Goal: Task Accomplishment & Management: Manage account settings

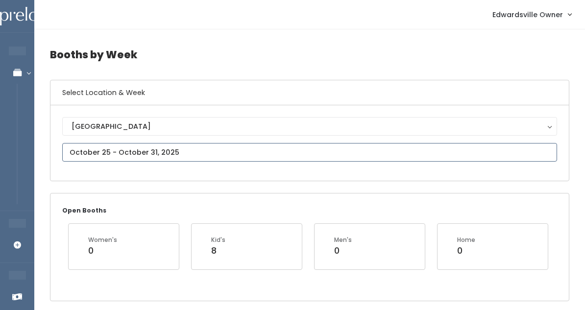
click at [182, 145] on input "text" at bounding box center [309, 152] width 495 height 19
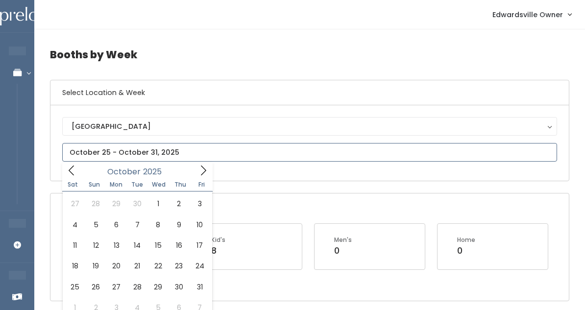
click at [204, 171] on icon at bounding box center [203, 170] width 11 height 11
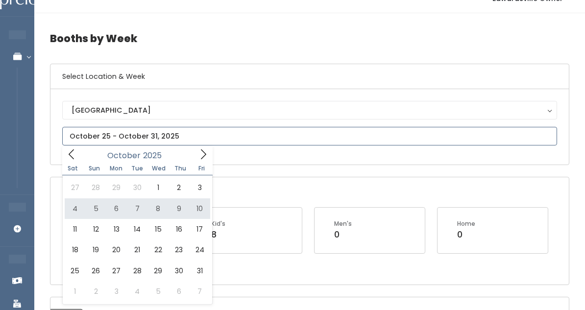
scroll to position [21, 0]
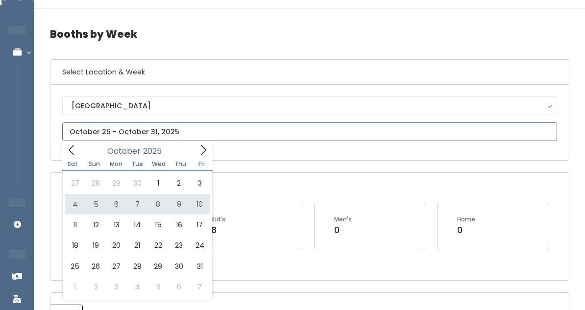
type input "October 4 to October 10"
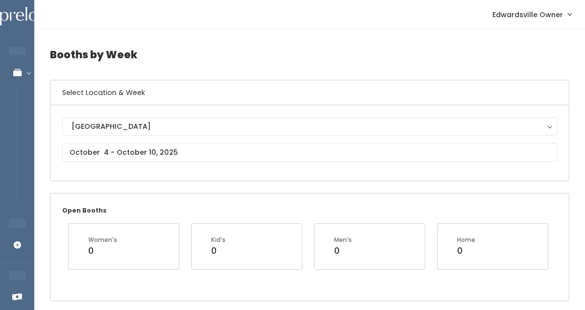
scroll to position [0, 0]
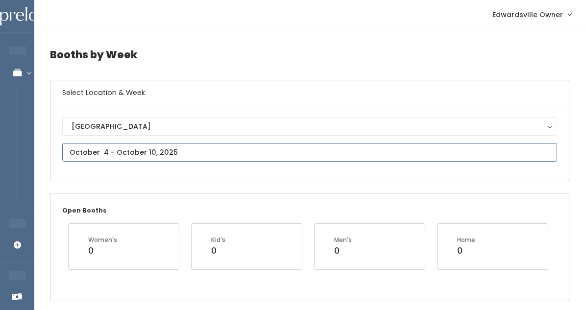
click at [104, 153] on input "text" at bounding box center [309, 152] width 495 height 19
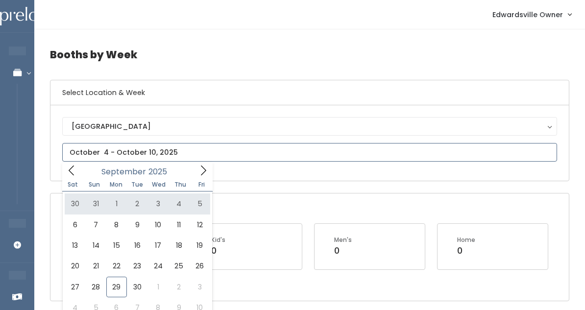
click at [208, 166] on icon at bounding box center [203, 170] width 11 height 11
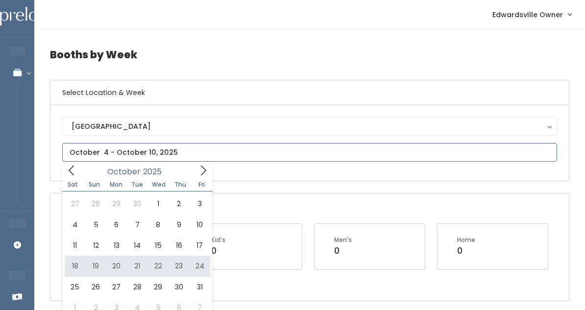
type input "October 18 to October 24"
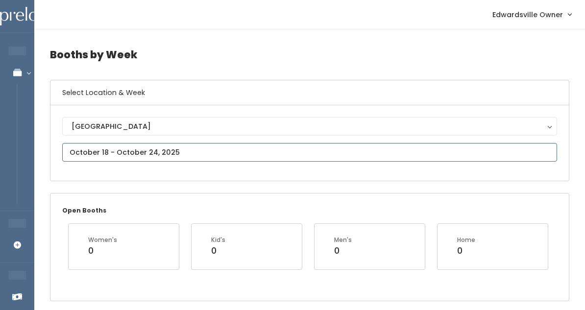
click at [156, 152] on input "text" at bounding box center [309, 152] width 495 height 19
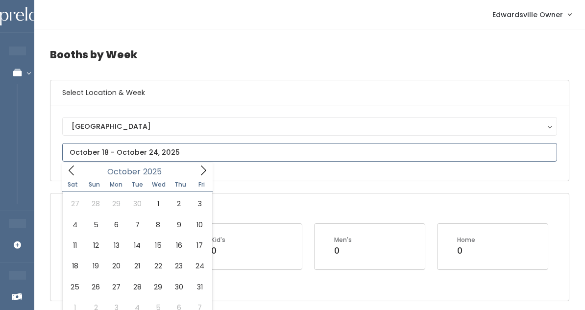
click at [196, 168] on span at bounding box center [203, 170] width 19 height 15
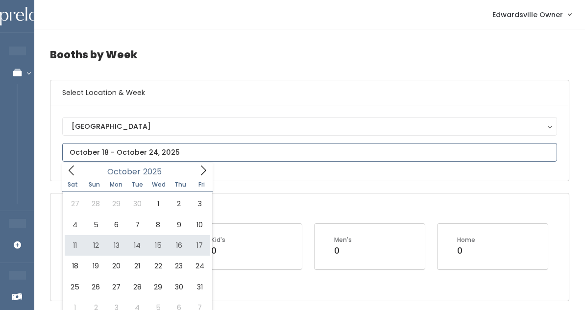
type input "October 11 to October 17"
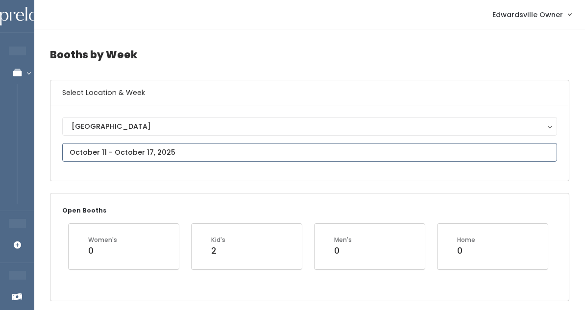
click at [152, 154] on input "text" at bounding box center [309, 152] width 495 height 19
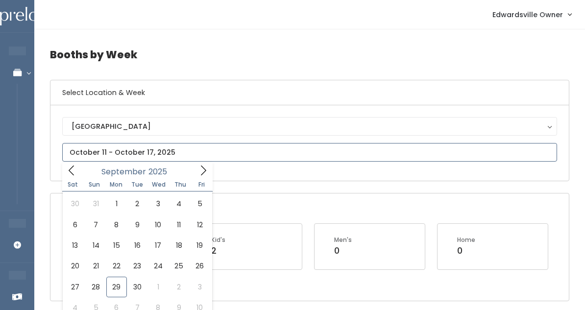
click at [210, 168] on span at bounding box center [203, 170] width 19 height 15
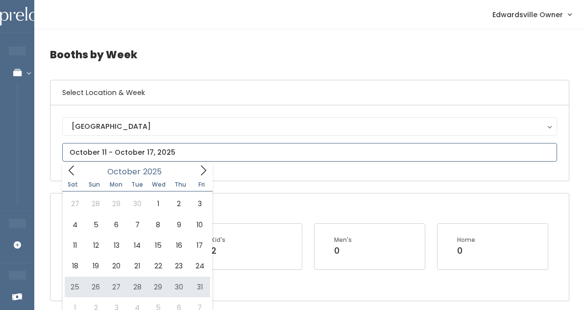
type input "October 25 to October 31"
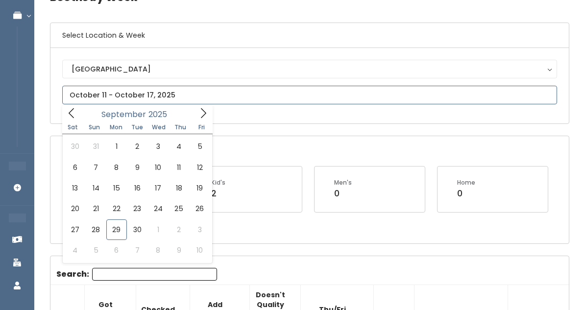
click at [211, 87] on input "text" at bounding box center [309, 95] width 495 height 19
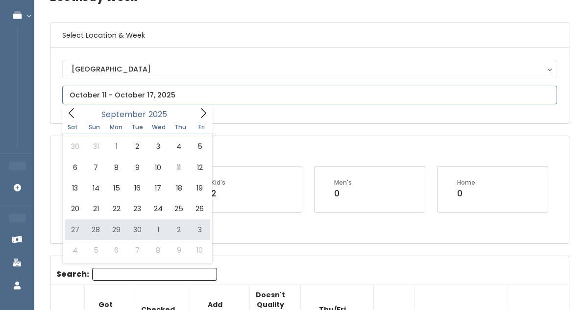
type input "September 27 to October 3"
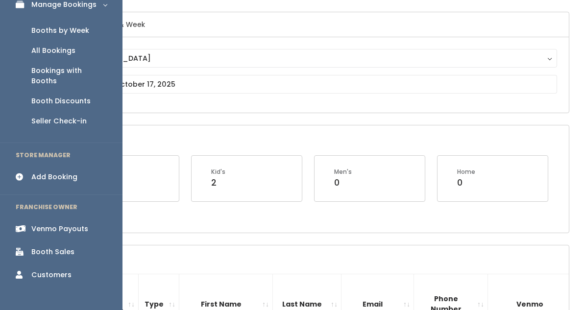
scroll to position [41, 0]
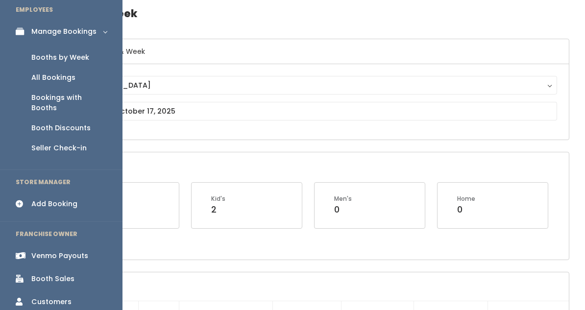
click at [54, 123] on div "Booth Discounts" at bounding box center [60, 128] width 59 height 10
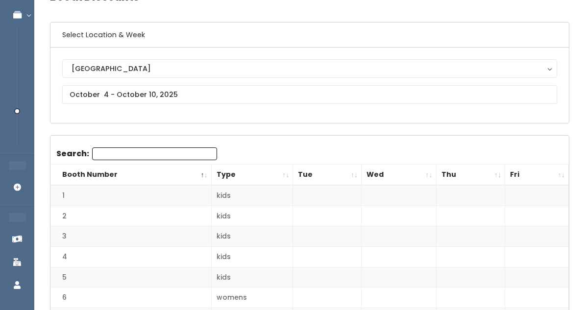
scroll to position [67, 0]
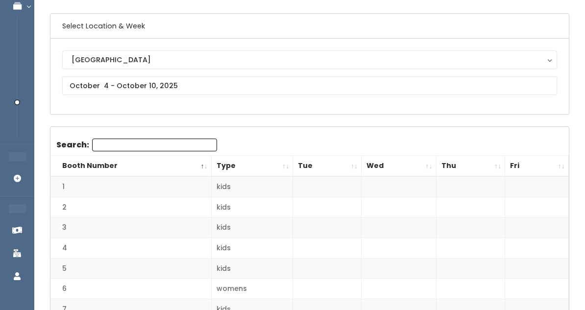
click at [155, 102] on div "[GEOGRAPHIC_DATA] [GEOGRAPHIC_DATA]" at bounding box center [309, 77] width 495 height 52
click at [155, 97] on div "[GEOGRAPHIC_DATA] [GEOGRAPHIC_DATA]" at bounding box center [309, 77] width 495 height 52
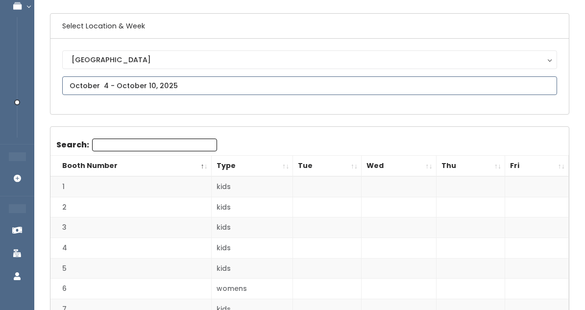
click at [154, 84] on input "text" at bounding box center [309, 85] width 495 height 19
type input "[DATE] to [DATE]"
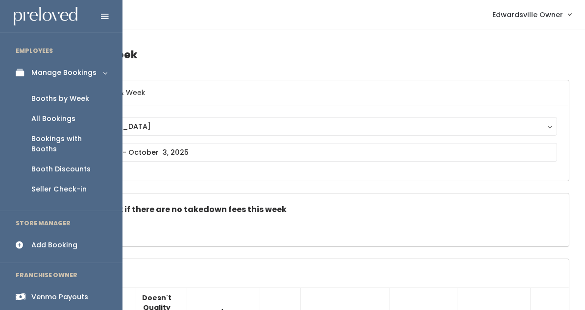
click at [43, 118] on div "All Bookings" at bounding box center [53, 119] width 44 height 10
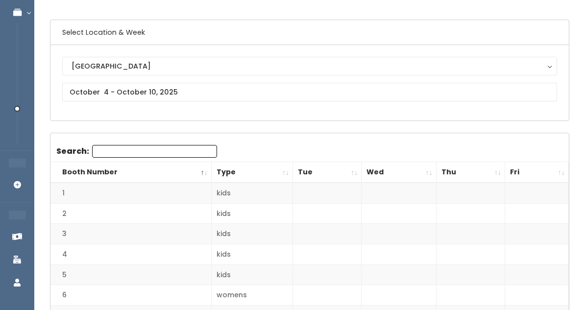
scroll to position [66, 0]
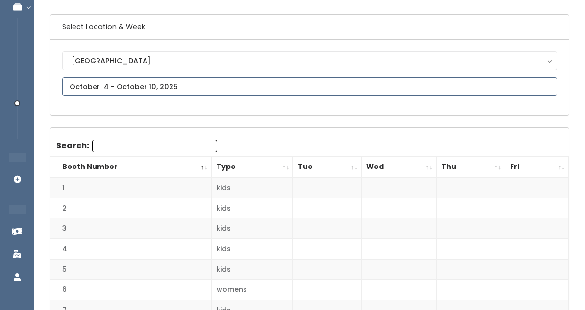
click at [120, 89] on input "text" at bounding box center [309, 86] width 495 height 19
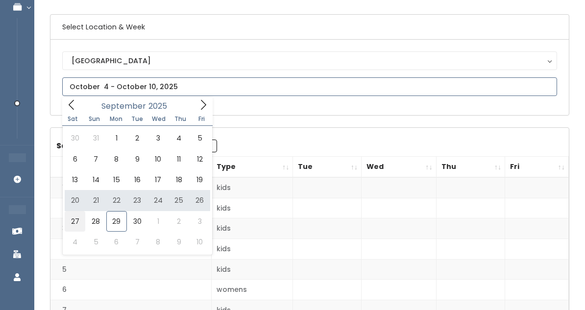
type input "September 27 to October 3"
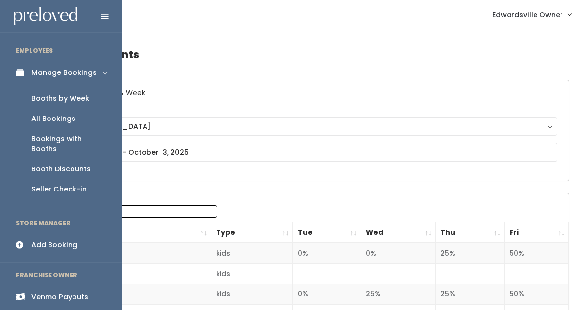
click at [55, 94] on div "Booths by Week" at bounding box center [60, 99] width 58 height 10
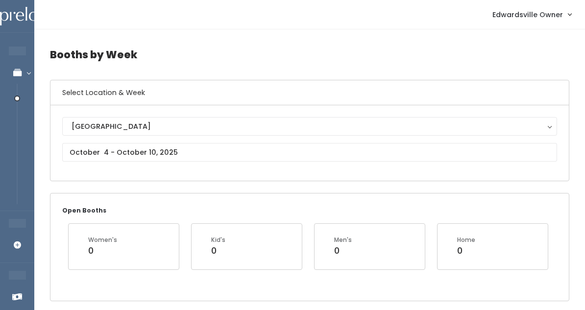
click at [154, 141] on div "[GEOGRAPHIC_DATA] [GEOGRAPHIC_DATA]" at bounding box center [309, 143] width 495 height 52
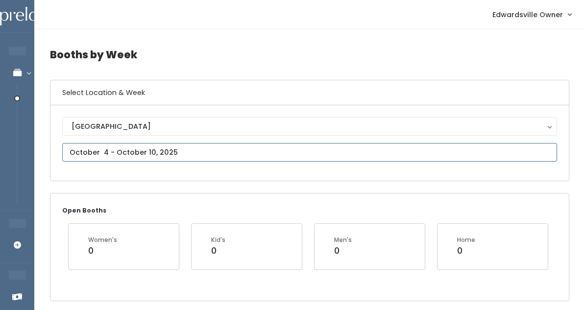
click at [152, 147] on input "text" at bounding box center [309, 152] width 495 height 19
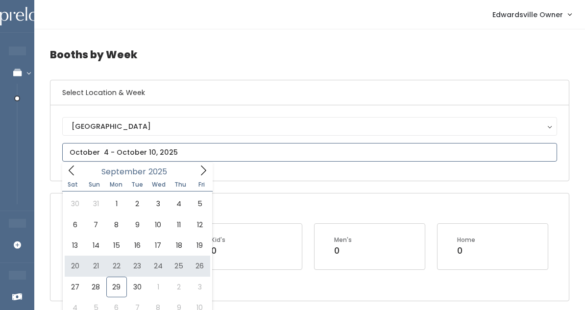
type input "September 27 to October 3"
